Goal: Task Accomplishment & Management: Complete application form

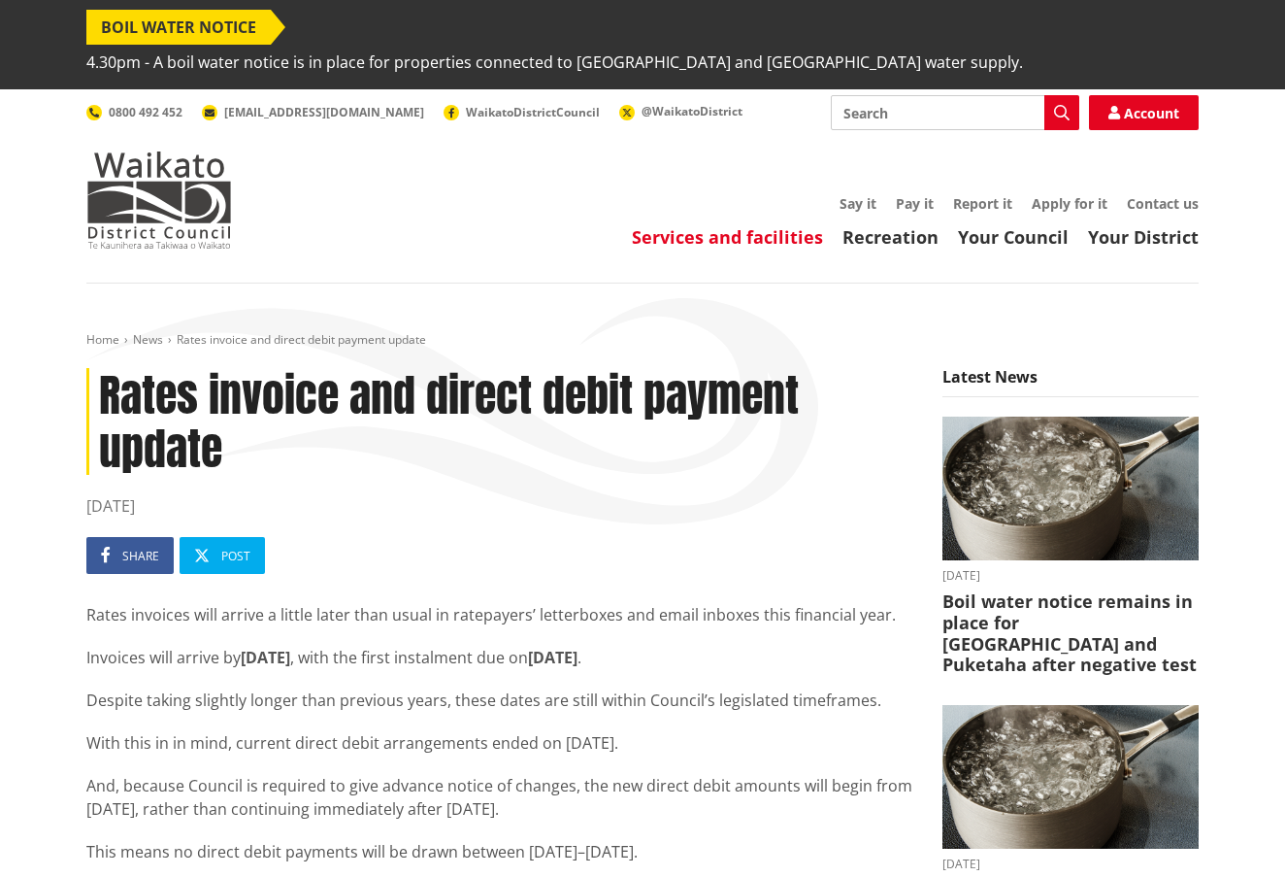
click at [731, 225] on link "Services and facilities" at bounding box center [727, 236] width 191 height 23
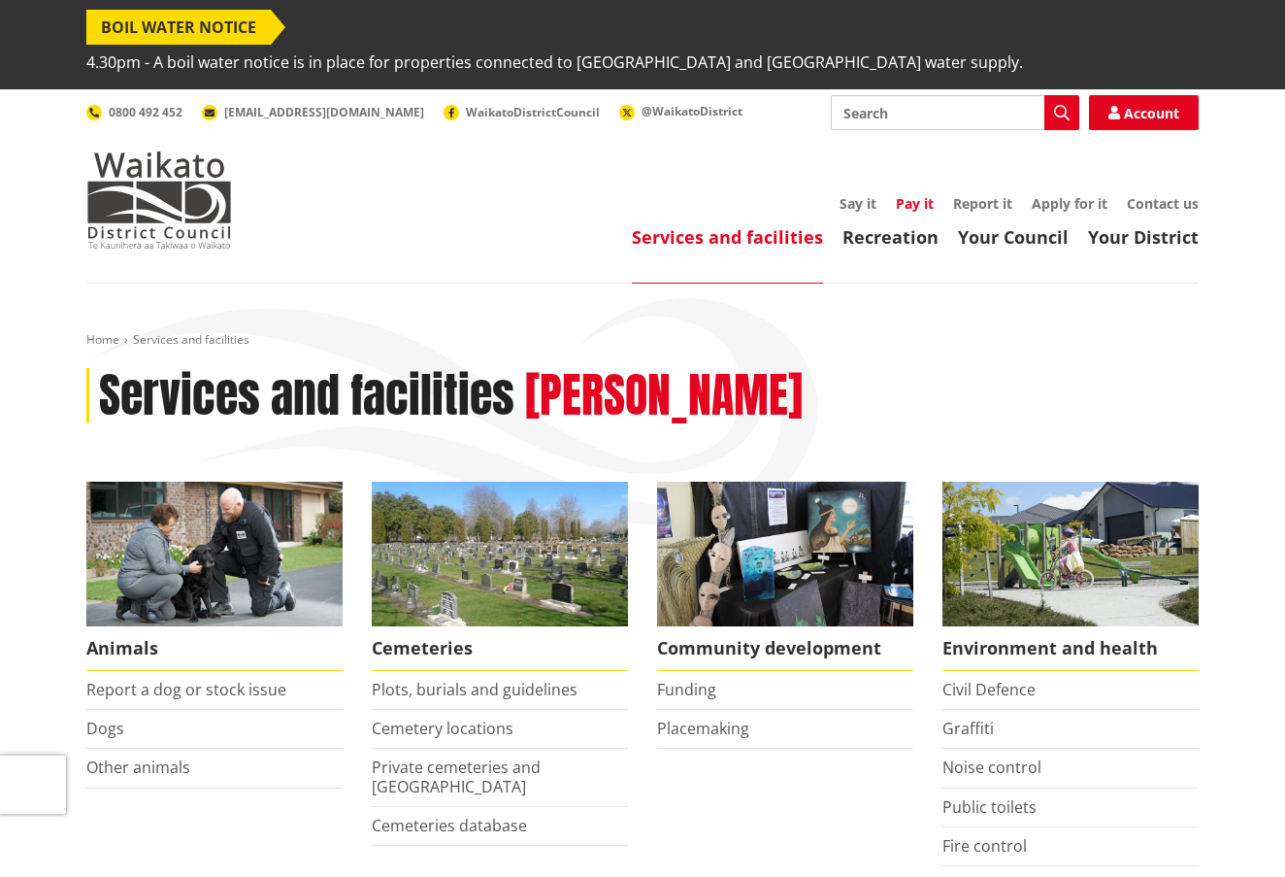
click at [911, 194] on link "Pay it" at bounding box center [915, 203] width 38 height 18
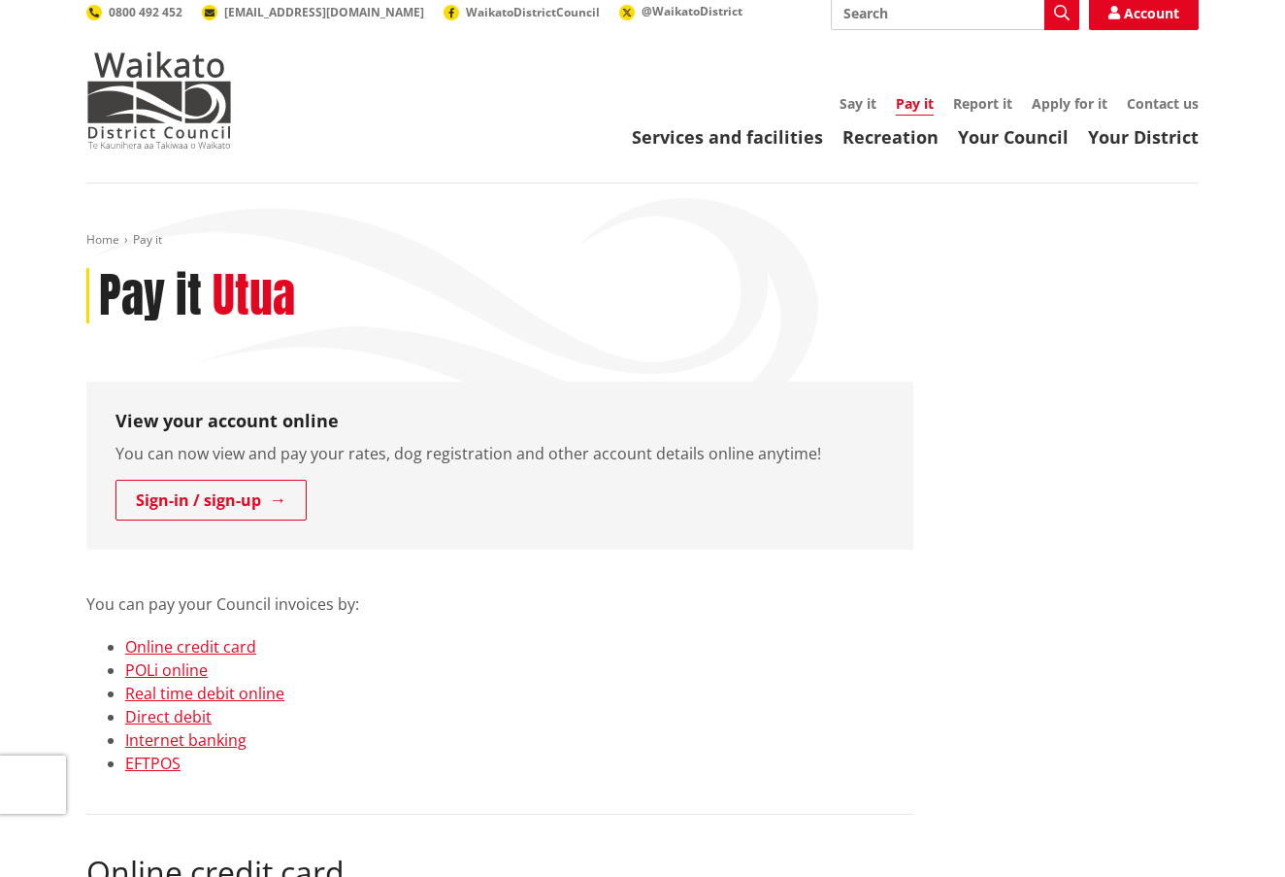
scroll to position [105, 0]
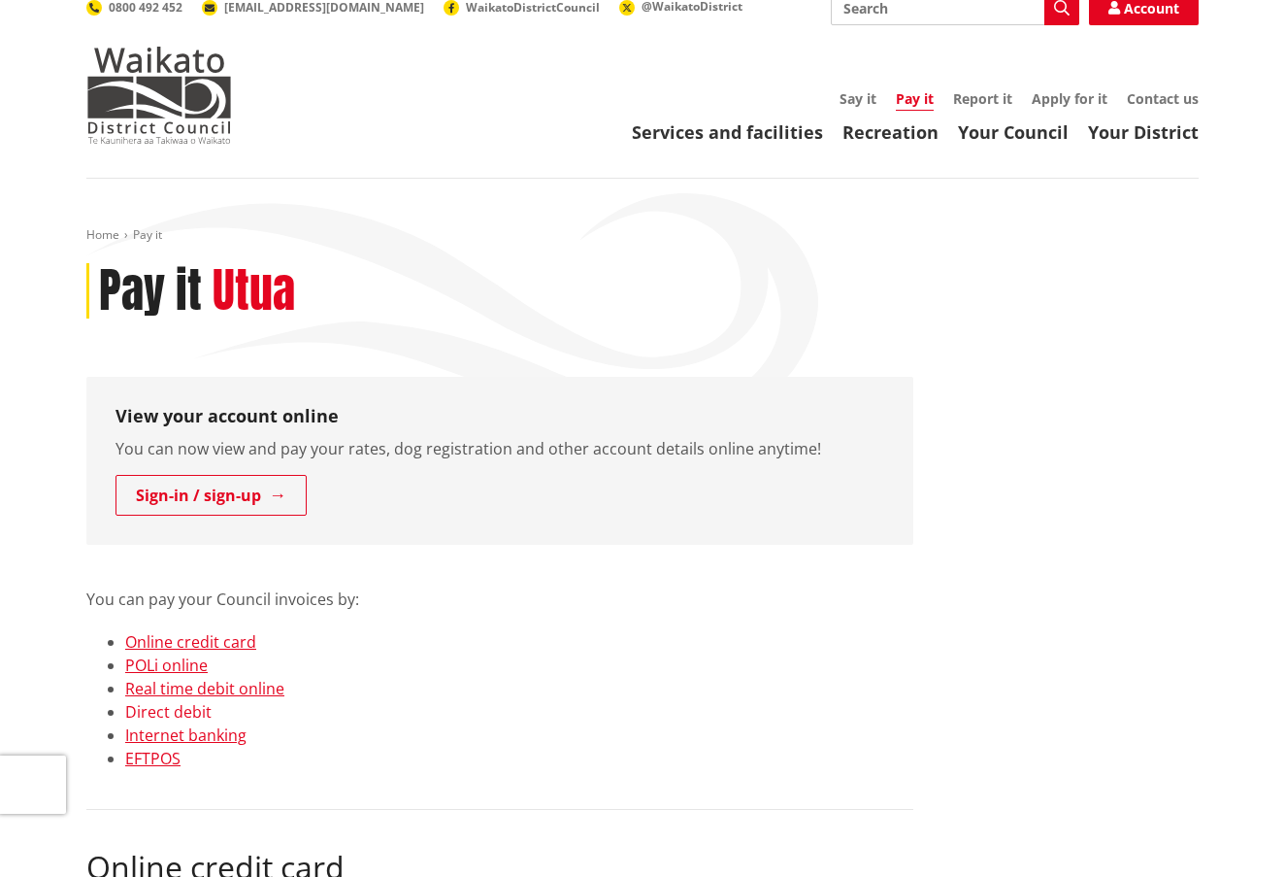
click at [178, 701] on link "Direct debit" at bounding box center [168, 711] width 86 height 21
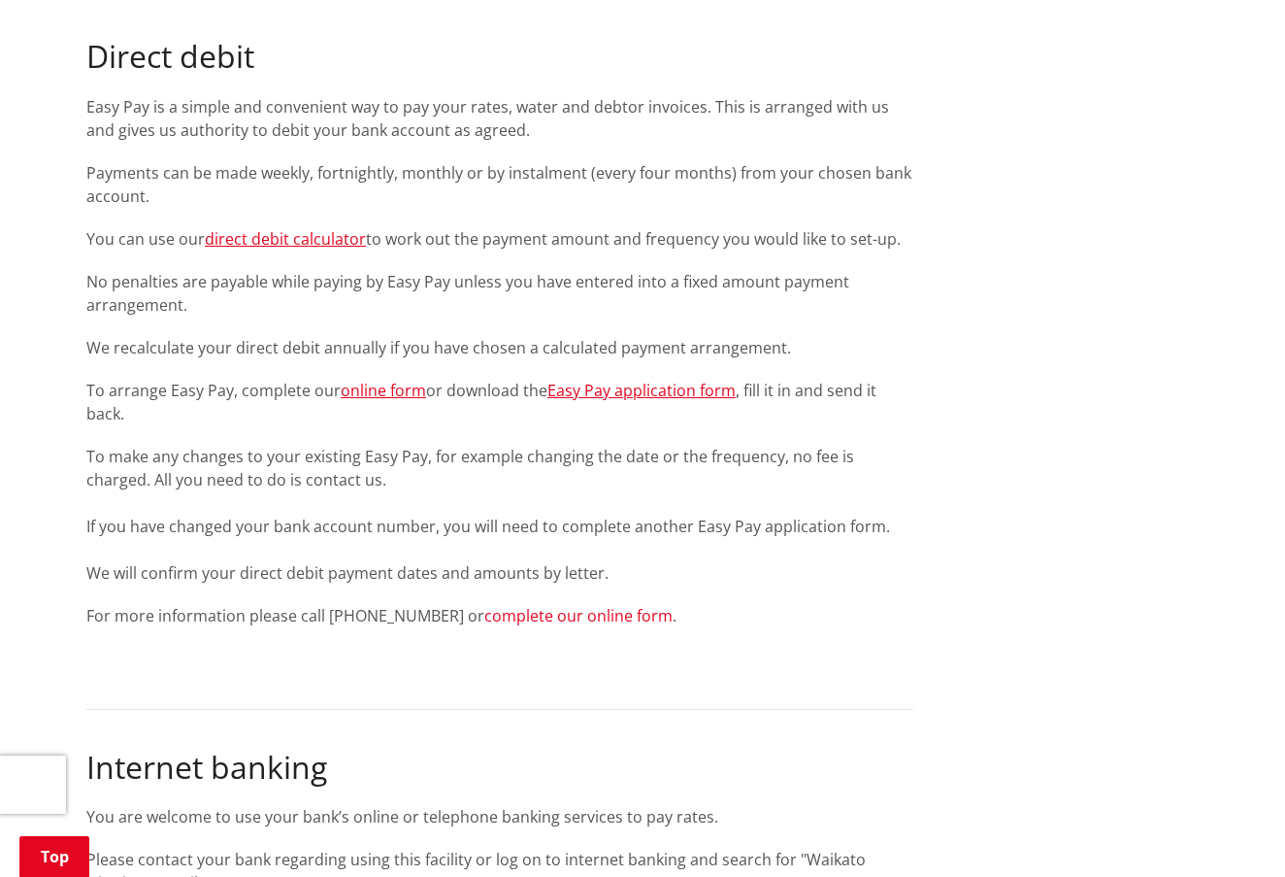
click at [523, 605] on link "complete our online form" at bounding box center [578, 615] width 188 height 21
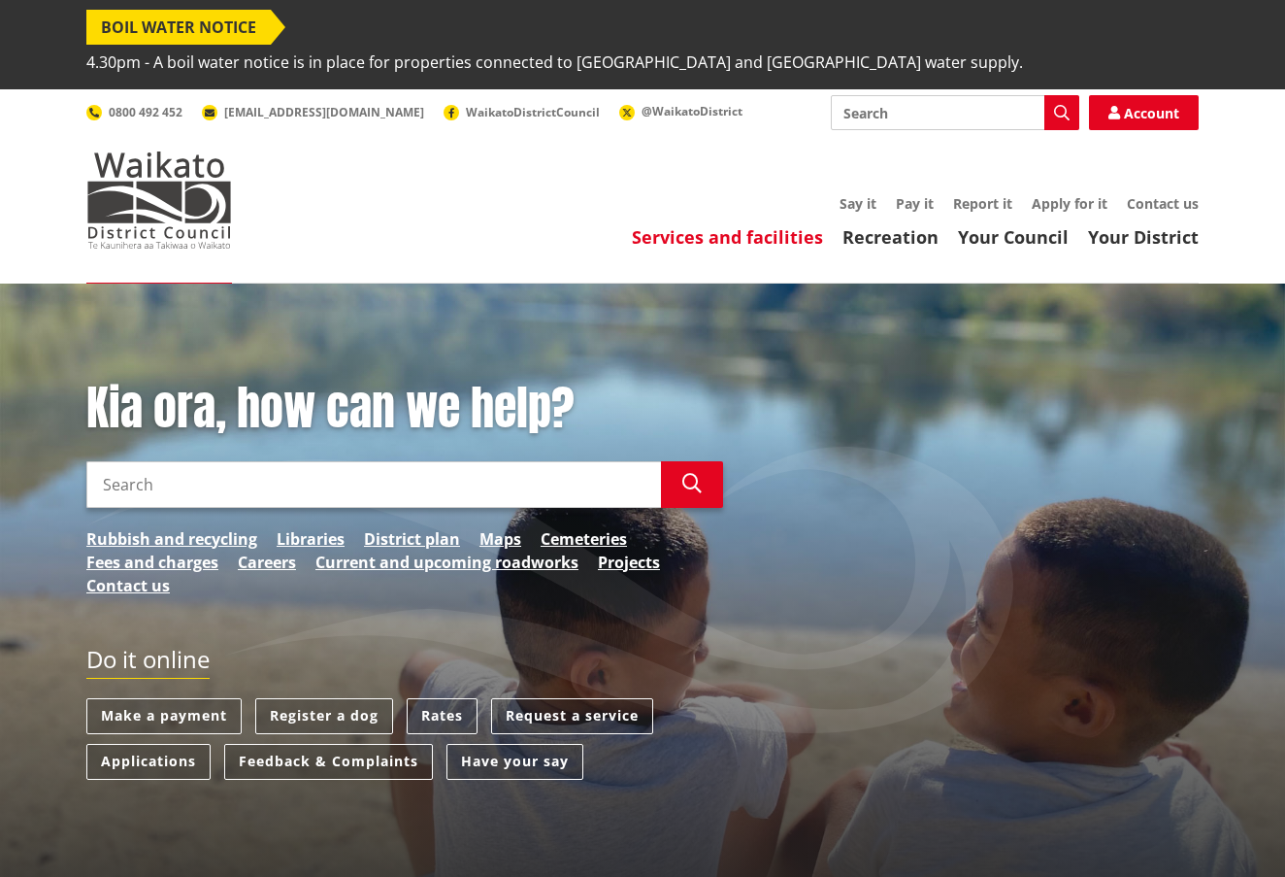
click at [764, 225] on link "Services and facilities" at bounding box center [727, 236] width 191 height 23
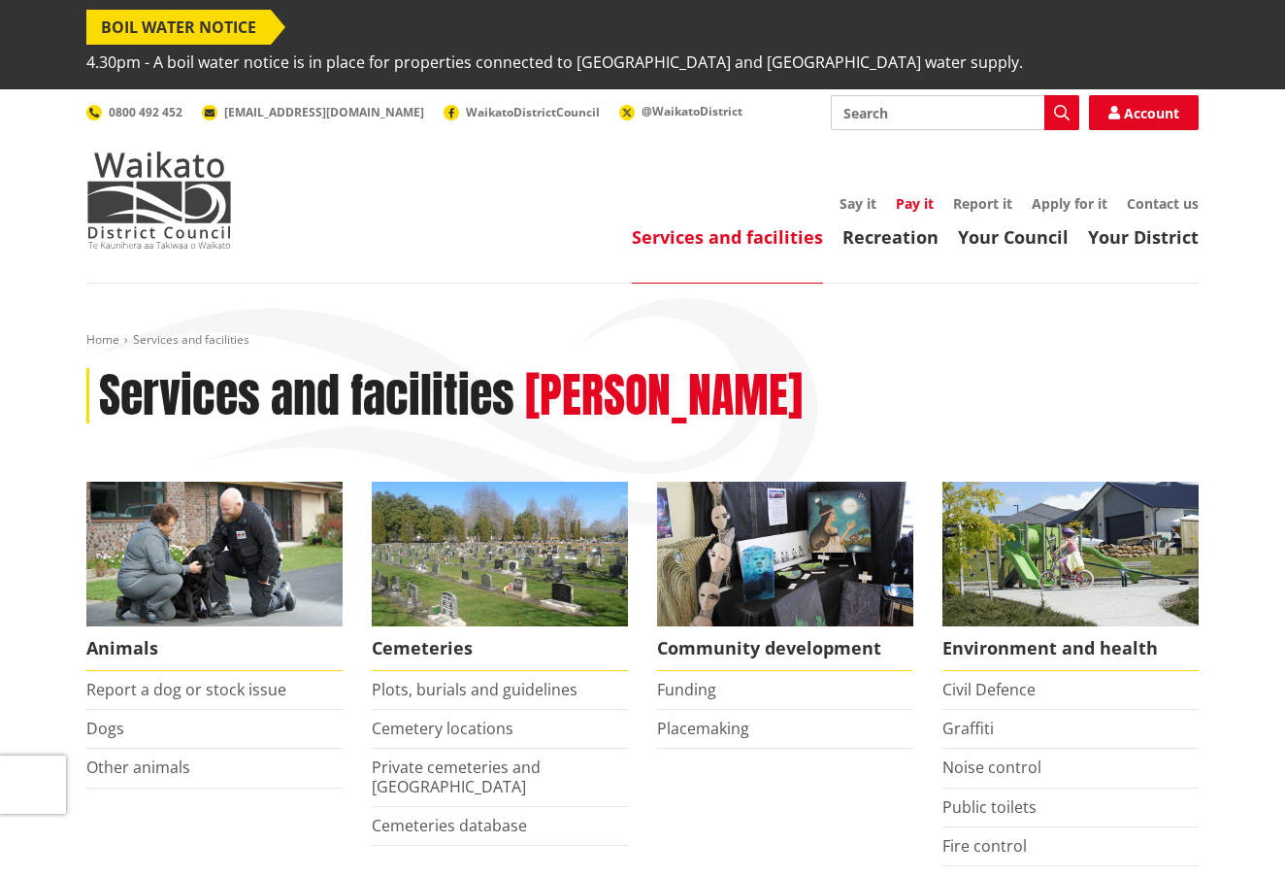
click at [918, 194] on link "Pay it" at bounding box center [915, 203] width 38 height 18
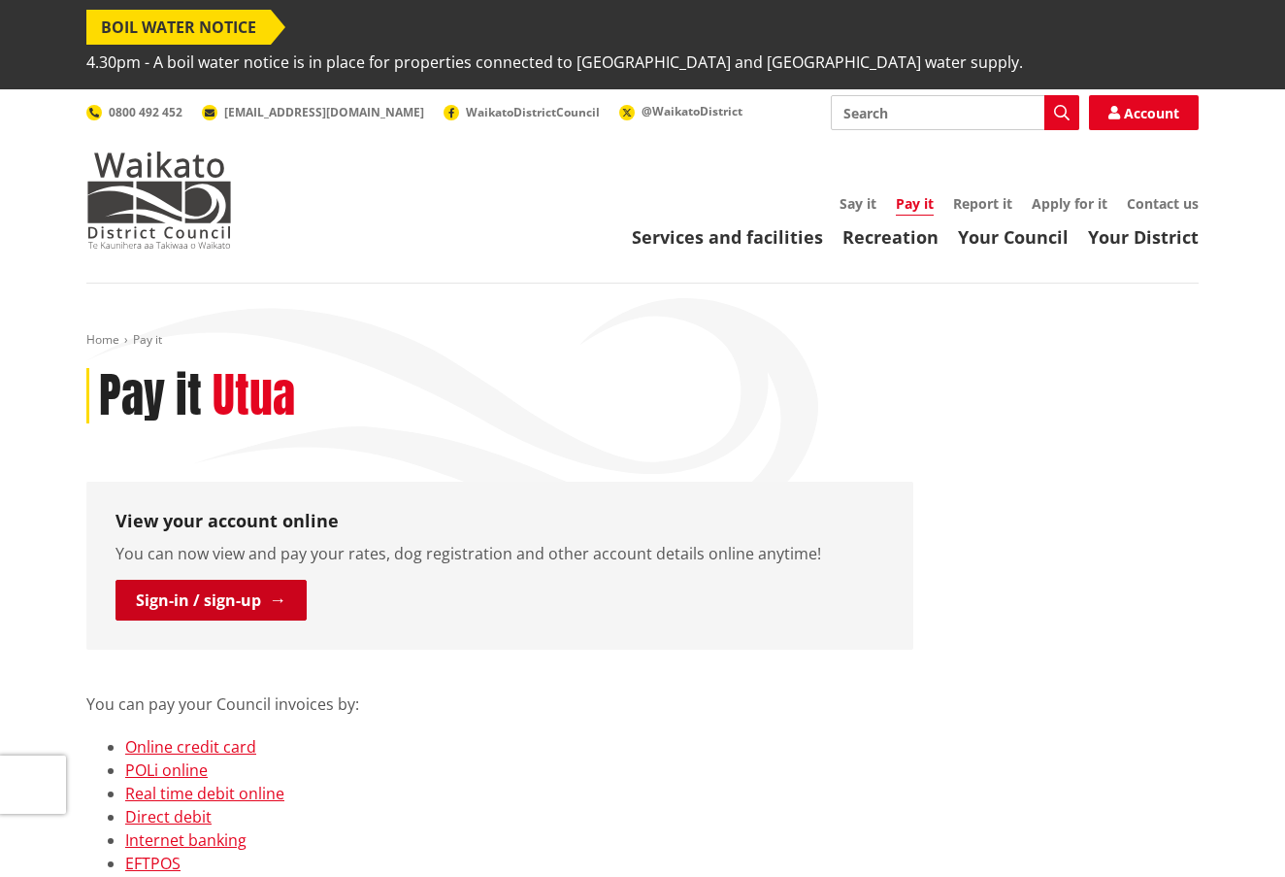
click at [226, 579] on link "Sign-in / sign-up" at bounding box center [211, 599] width 191 height 41
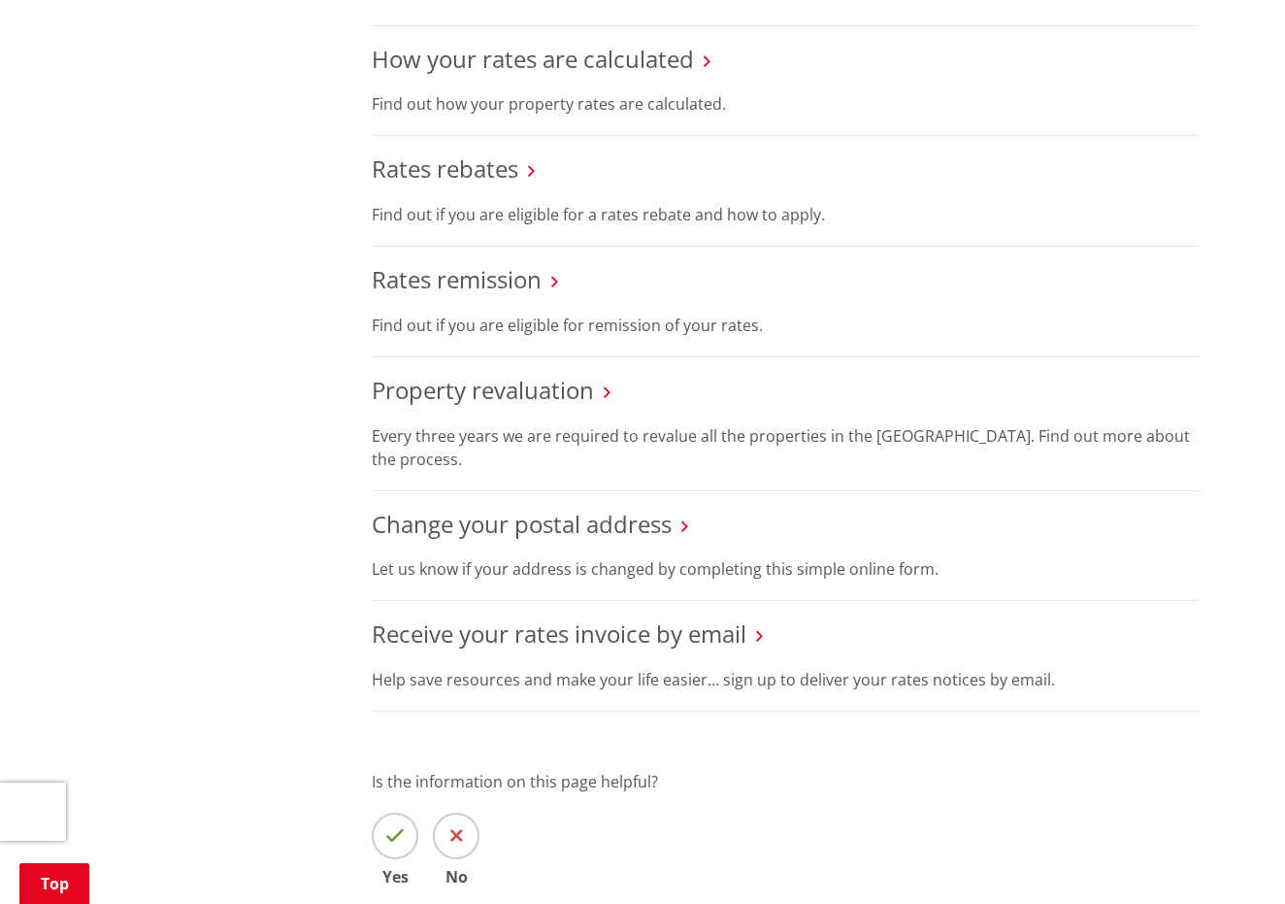
scroll to position [1116, 0]
click at [556, 615] on link "Receive your rates invoice by email" at bounding box center [559, 631] width 375 height 32
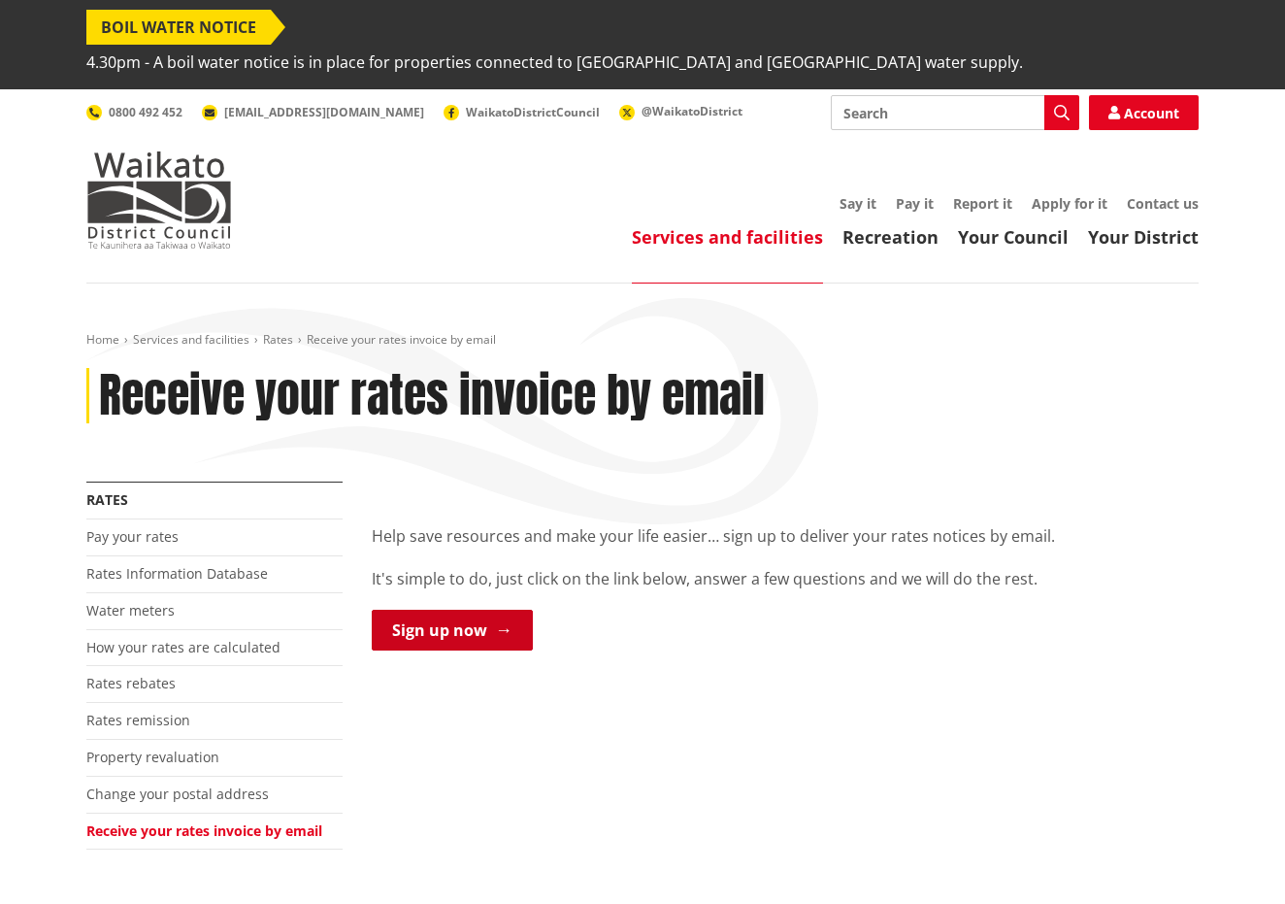
click at [473, 610] on link "Sign up now" at bounding box center [452, 630] width 161 height 41
